Goal: Task Accomplishment & Management: Complete application form

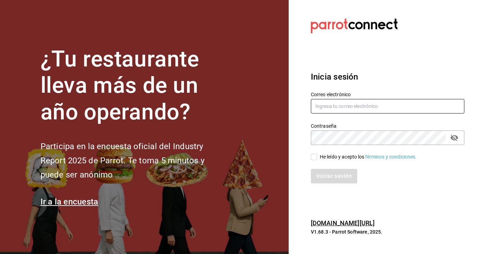
click at [349, 111] on input "text" at bounding box center [387, 106] width 153 height 15
type input "[EMAIL_ADDRESS][DOMAIN_NAME]"
click at [318, 157] on span "He leído y acepto los Términos y condiciones." at bounding box center [367, 156] width 100 height 7
click at [317, 157] on input "He leído y acepto los Términos y condiciones." at bounding box center [314, 157] width 6 height 6
checkbox input "true"
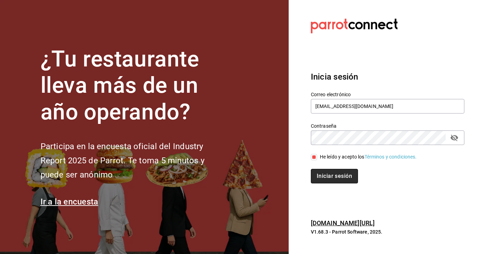
click at [319, 174] on button "Iniciar sesión" at bounding box center [334, 176] width 47 height 15
